Goal: Information Seeking & Learning: Check status

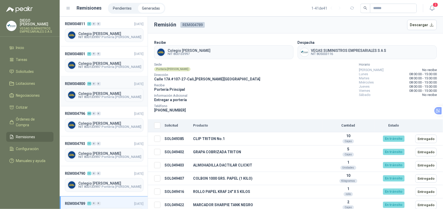
scroll to position [16, 0]
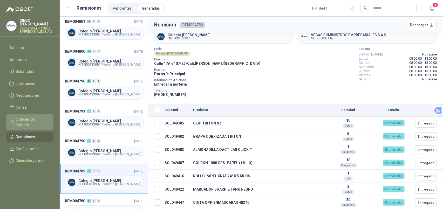
click at [28, 117] on span "Órdenes de Compra" at bounding box center [32, 122] width 32 height 11
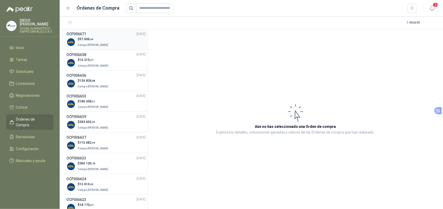
click at [118, 41] on div "$ 57.696 ,44 Colegio [PERSON_NAME]" at bounding box center [105, 42] width 79 height 11
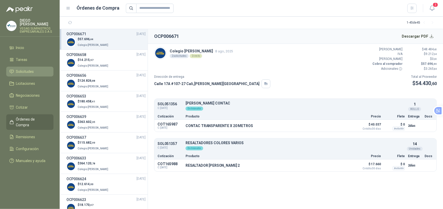
click at [30, 69] on span "Solicitudes" at bounding box center [25, 72] width 18 height 6
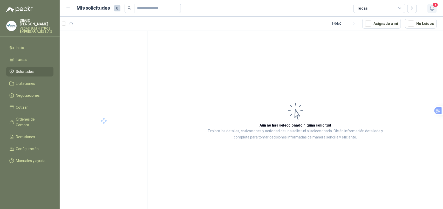
click at [434, 10] on icon "button" at bounding box center [432, 8] width 6 height 6
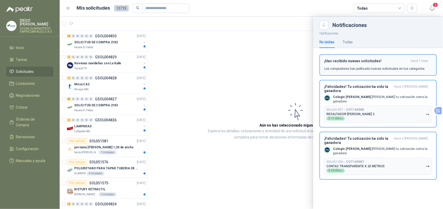
click at [408, 65] on div "¡Has recibido nuevas solicitudes! hace 1 hora Los compradores han publicado nue…" at bounding box center [378, 65] width 108 height 12
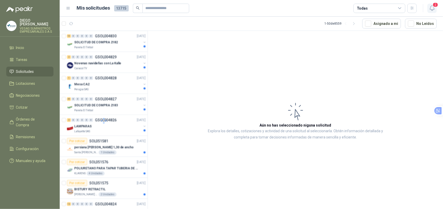
click at [429, 6] on icon "button" at bounding box center [432, 8] width 6 height 6
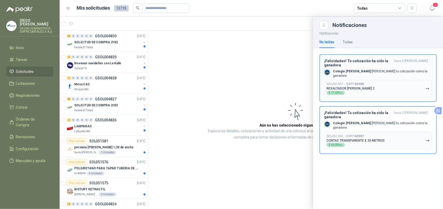
click at [399, 85] on button "SOL051357 → COT165988 RESALTADOR [PERSON_NAME] 2 $ 17.659 ,60" at bounding box center [378, 88] width 108 height 17
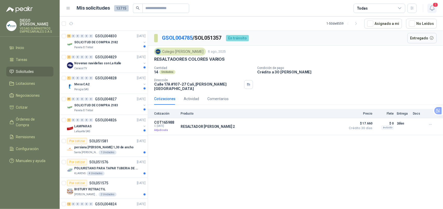
click at [430, 11] on icon "button" at bounding box center [432, 8] width 6 height 6
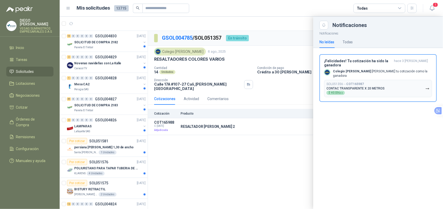
click at [411, 87] on button "SOL051356 → COT165987 CONTAC TRANSPARENTE X 20 METROS $ 40.036 ,84" at bounding box center [378, 88] width 108 height 17
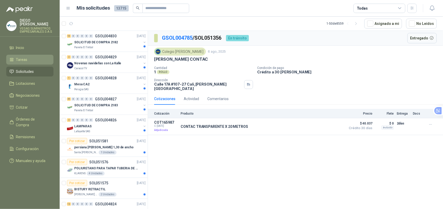
click at [14, 57] on li "Tareas" at bounding box center [29, 60] width 41 height 6
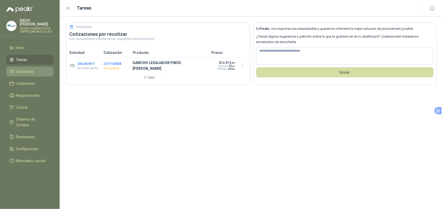
click at [41, 69] on li "Solicitudes" at bounding box center [29, 72] width 41 height 6
